Goal: Task Accomplishment & Management: Complete application form

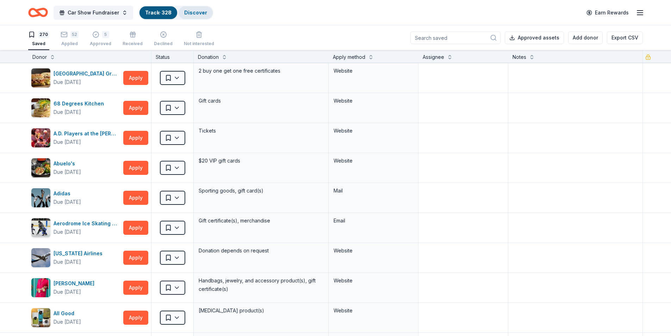
click at [190, 15] on link "Discover" at bounding box center [195, 13] width 23 height 6
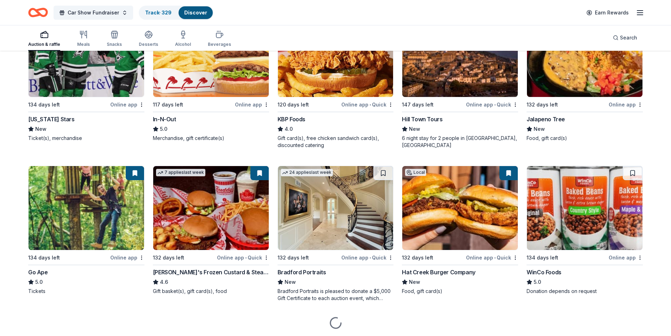
scroll to position [739, 0]
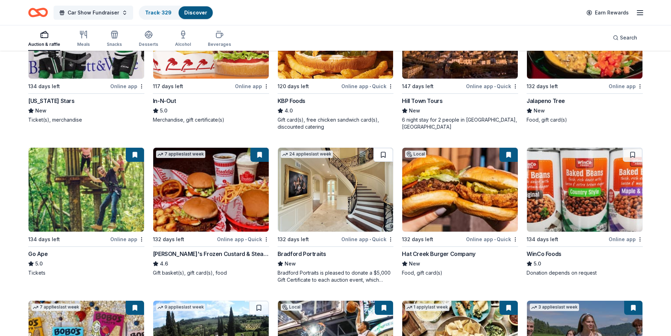
click at [380, 156] on button at bounding box center [383, 155] width 20 height 14
click at [380, 157] on button at bounding box center [384, 155] width 18 height 14
click at [317, 220] on img at bounding box center [335, 190] width 115 height 84
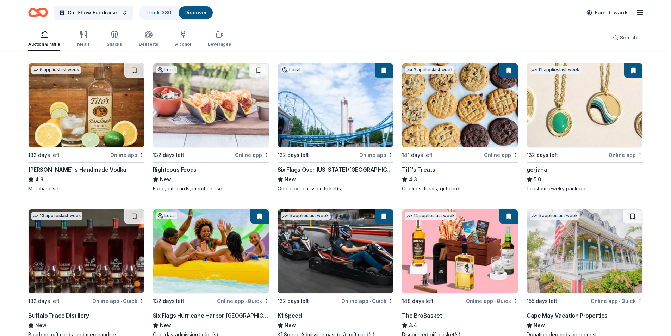
scroll to position [1601, 0]
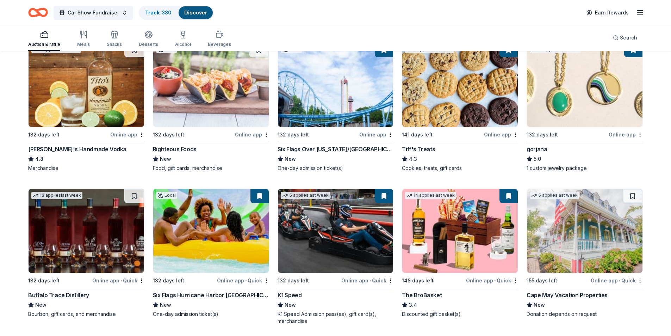
click at [495, 230] on img at bounding box center [459, 231] width 115 height 84
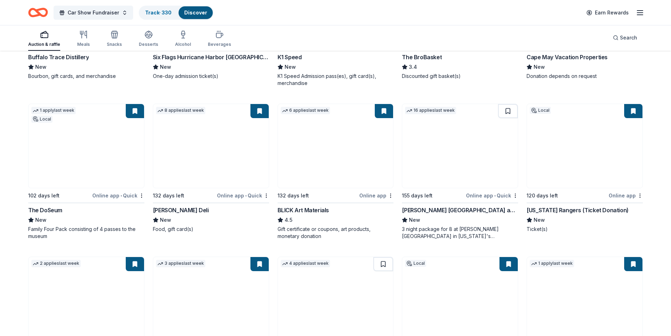
scroll to position [1951, 0]
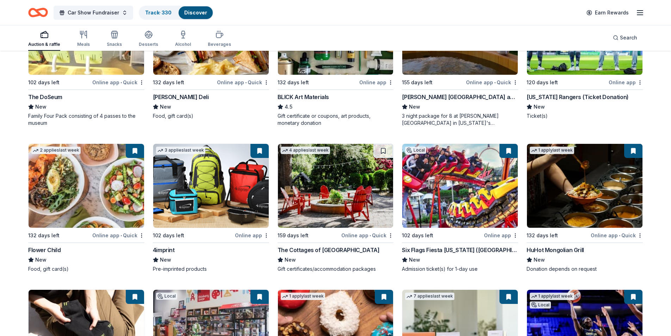
click at [344, 199] on img at bounding box center [335, 186] width 115 height 84
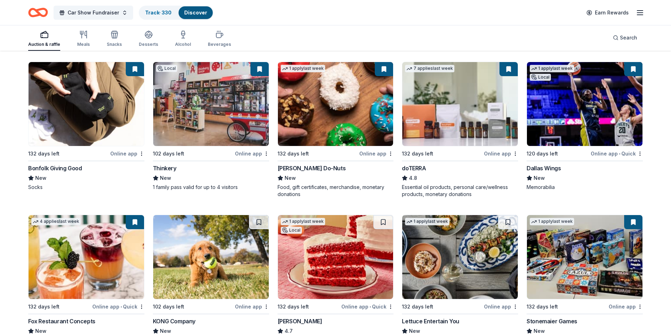
scroll to position [2250, 0]
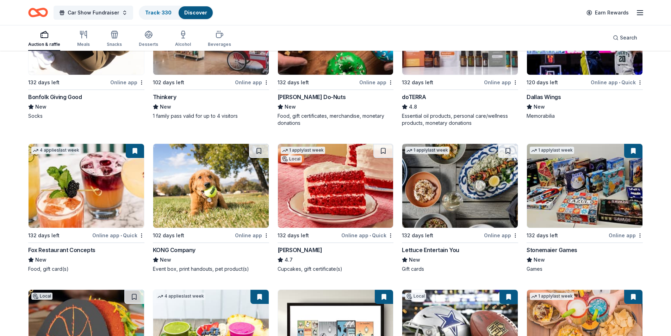
click at [243, 199] on img at bounding box center [210, 186] width 115 height 84
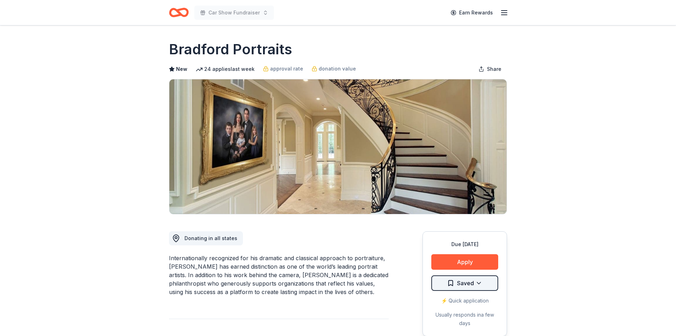
click at [474, 280] on html "Car Show Fundraiser Earn Rewards Due in 132 days Share Bradford Portraits New 2…" at bounding box center [338, 168] width 676 height 336
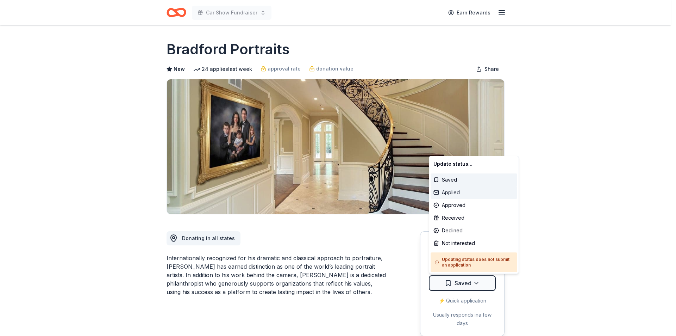
click at [447, 192] on div "Applied" at bounding box center [474, 192] width 87 height 13
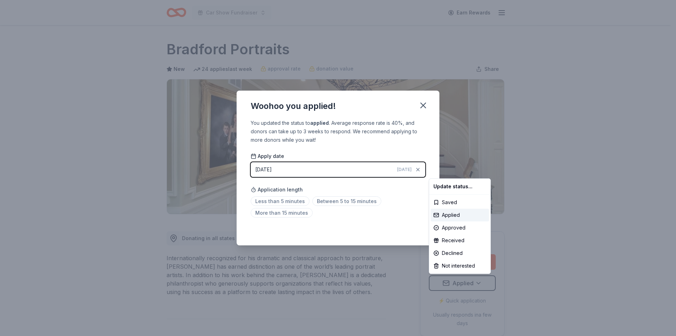
click at [287, 202] on html "Car Show Fundraiser Earn Rewards Due in 132 days Share Bradford Portraits New 2…" at bounding box center [338, 168] width 676 height 336
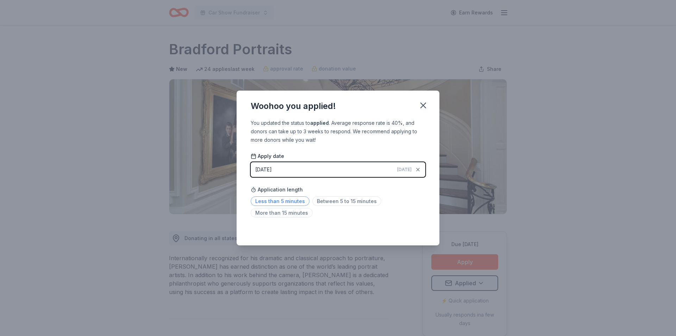
click at [287, 200] on span "Less than 5 minutes" at bounding box center [280, 201] width 59 height 10
click at [425, 107] on icon "button" at bounding box center [423, 105] width 5 height 5
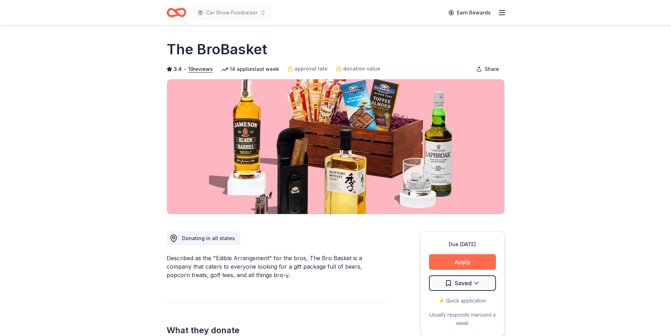
click at [460, 268] on button "Apply" at bounding box center [462, 261] width 67 height 15
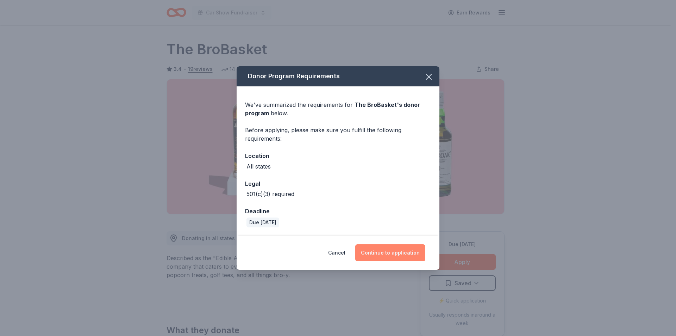
click at [384, 250] on button "Continue to application" at bounding box center [390, 252] width 70 height 17
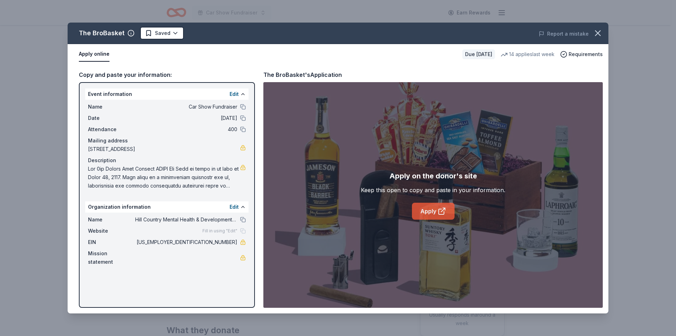
click at [430, 211] on link "Apply" at bounding box center [433, 210] width 43 height 17
click at [172, 35] on html "Car Show Fundraiser Earn Rewards Due in 148 days Share The BroBasket 3.4 • 19 r…" at bounding box center [338, 168] width 676 height 336
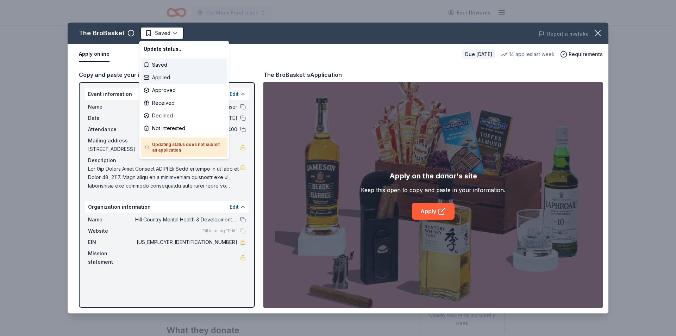
click at [163, 81] on div "Applied" at bounding box center [184, 77] width 87 height 13
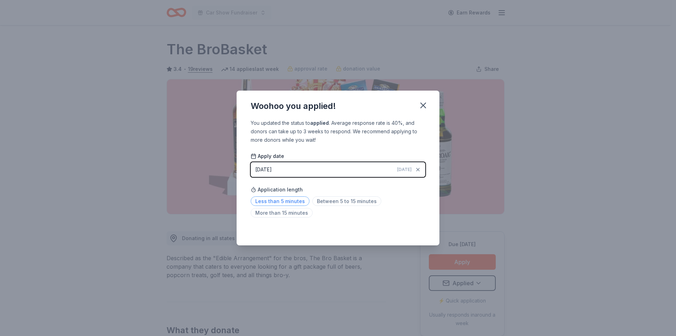
click at [295, 203] on span "Less than 5 minutes" at bounding box center [280, 201] width 59 height 10
click at [422, 106] on icon "button" at bounding box center [423, 105] width 5 height 5
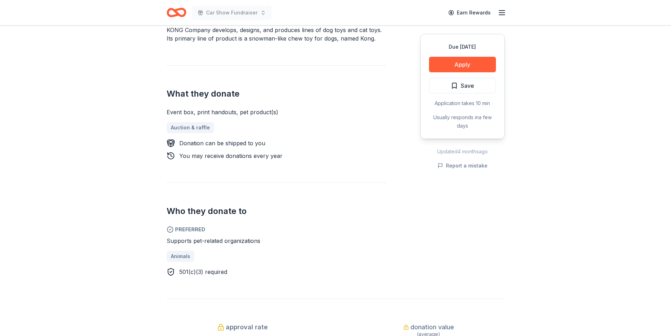
scroll to position [246, 0]
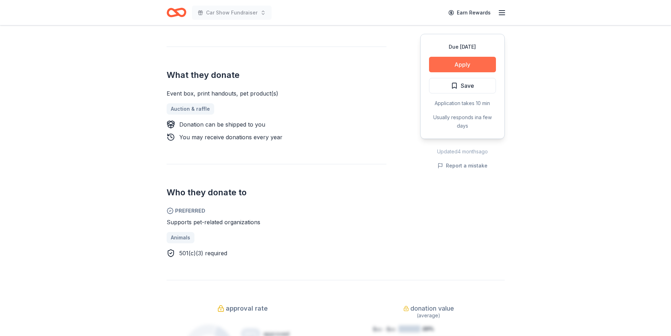
click at [448, 63] on button "Apply" at bounding box center [462, 64] width 67 height 15
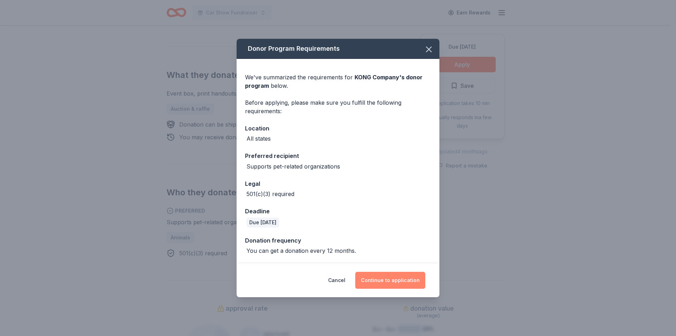
click at [389, 281] on button "Continue to application" at bounding box center [390, 279] width 70 height 17
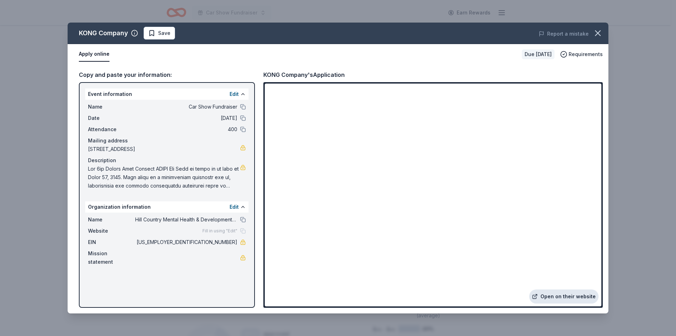
click at [557, 292] on link "Open on their website" at bounding box center [563, 296] width 69 height 14
click at [597, 36] on icon "button" at bounding box center [598, 33] width 10 height 10
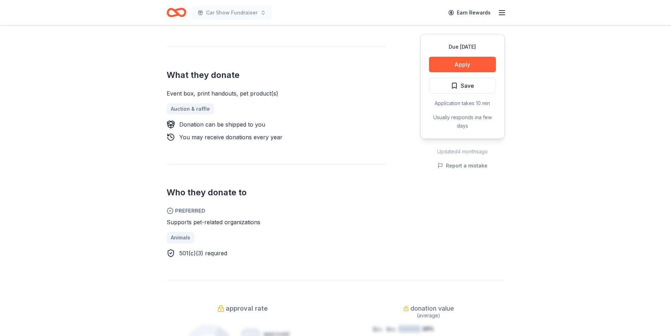
click at [242, 8] on div "Car Show Fundraiser Earn Rewards" at bounding box center [336, 12] width 338 height 17
click at [498, 13] on icon "button" at bounding box center [501, 12] width 8 height 8
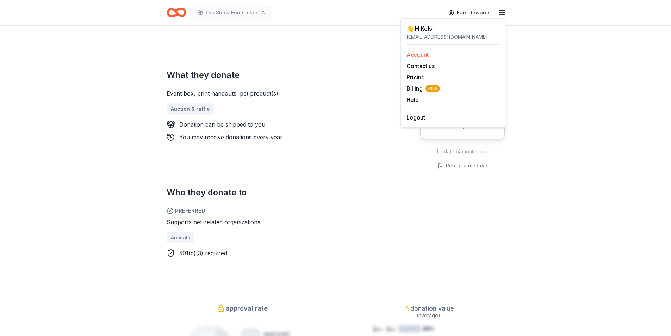
click at [412, 55] on link "Account" at bounding box center [417, 54] width 22 height 7
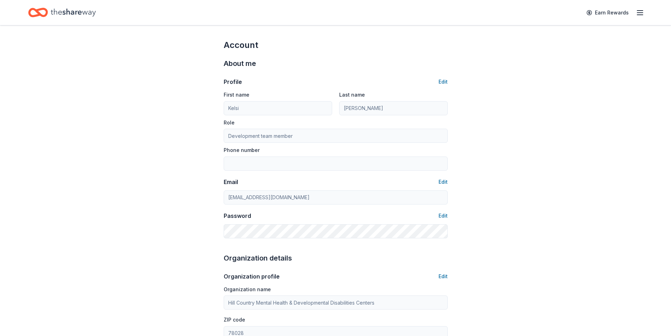
click at [77, 10] on icon "Home" at bounding box center [73, 12] width 45 height 14
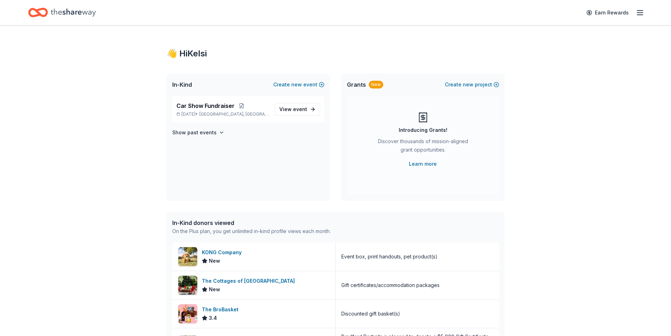
click at [188, 53] on div "👋 Hi [PERSON_NAME]" at bounding box center [336, 53] width 338 height 11
click at [360, 84] on span "Grants" at bounding box center [356, 84] width 19 height 8
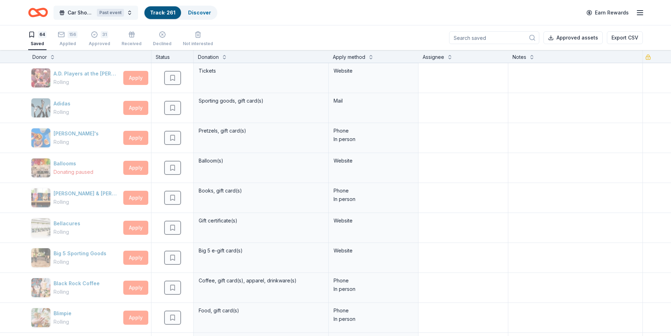
click at [129, 11] on button "Car Show Fundraiser Past event" at bounding box center [96, 13] width 84 height 14
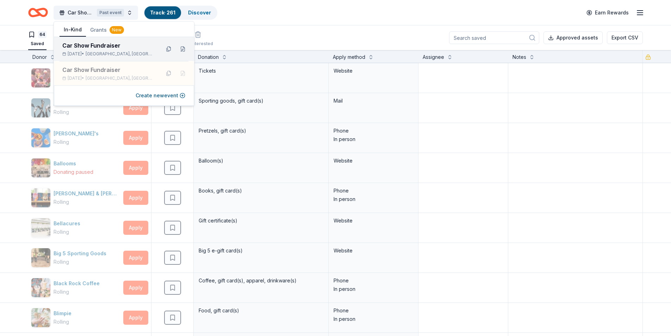
click at [126, 46] on div "Car Show Fundraiser" at bounding box center [108, 45] width 92 height 8
